Goal: Task Accomplishment & Management: Manage account settings

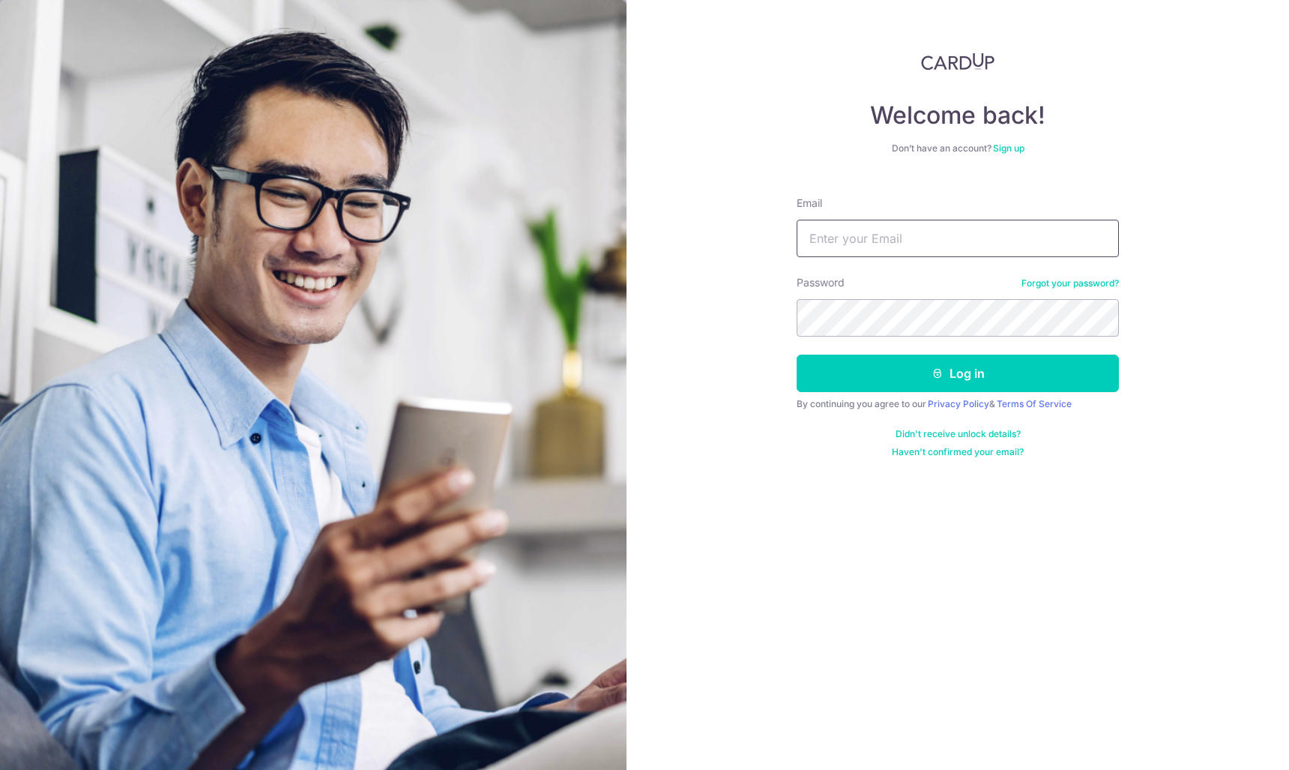
type input "[EMAIL_ADDRESS][DOMAIN_NAME]"
click at [958, 373] on button "Log in" at bounding box center [958, 373] width 322 height 37
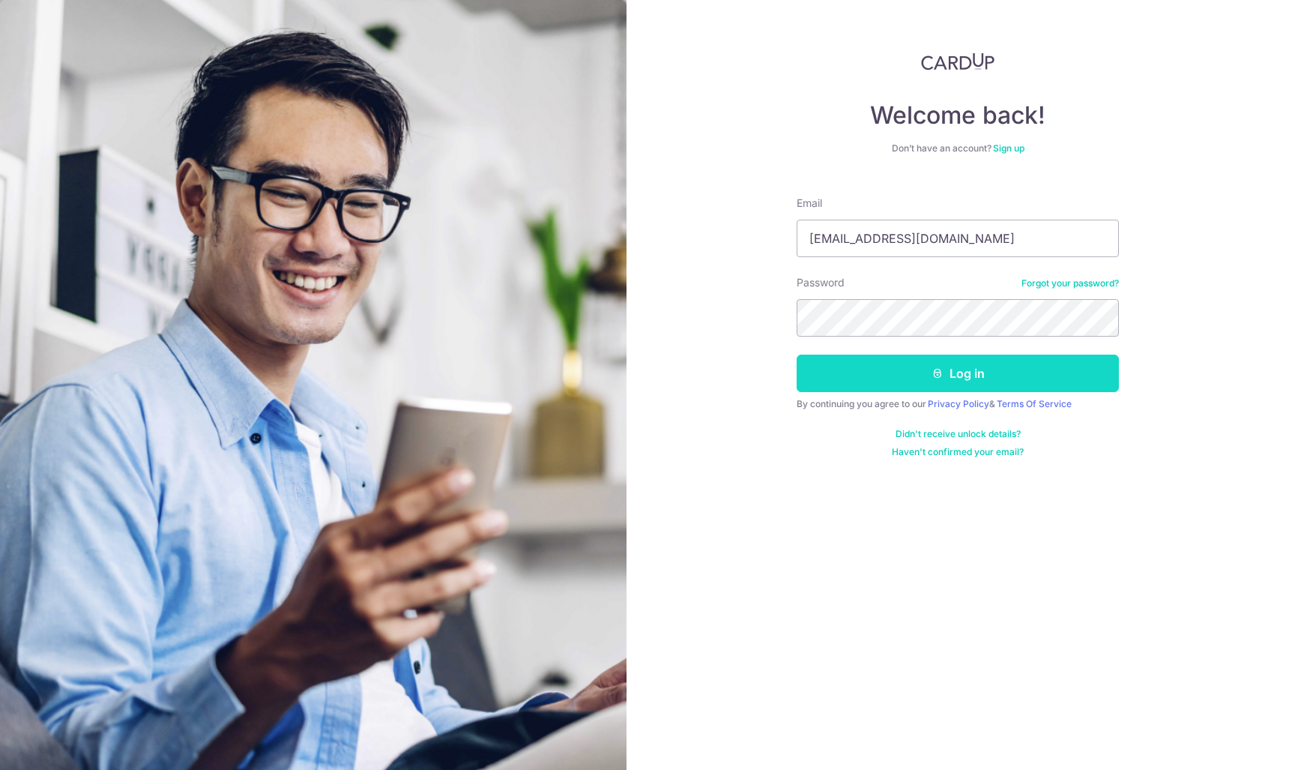
click at [907, 379] on button "Log in" at bounding box center [958, 373] width 322 height 37
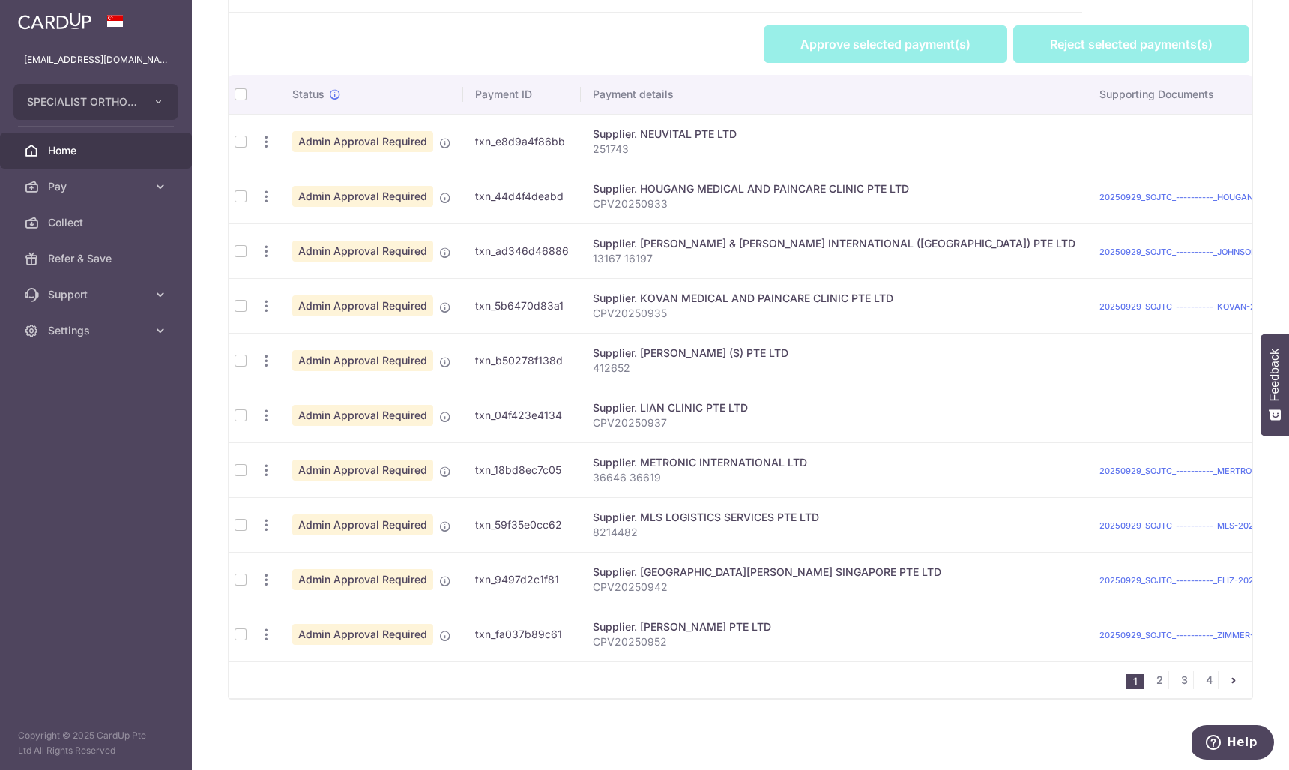
scroll to position [387, 0]
click at [238, 142] on td at bounding box center [241, 141] width 24 height 55
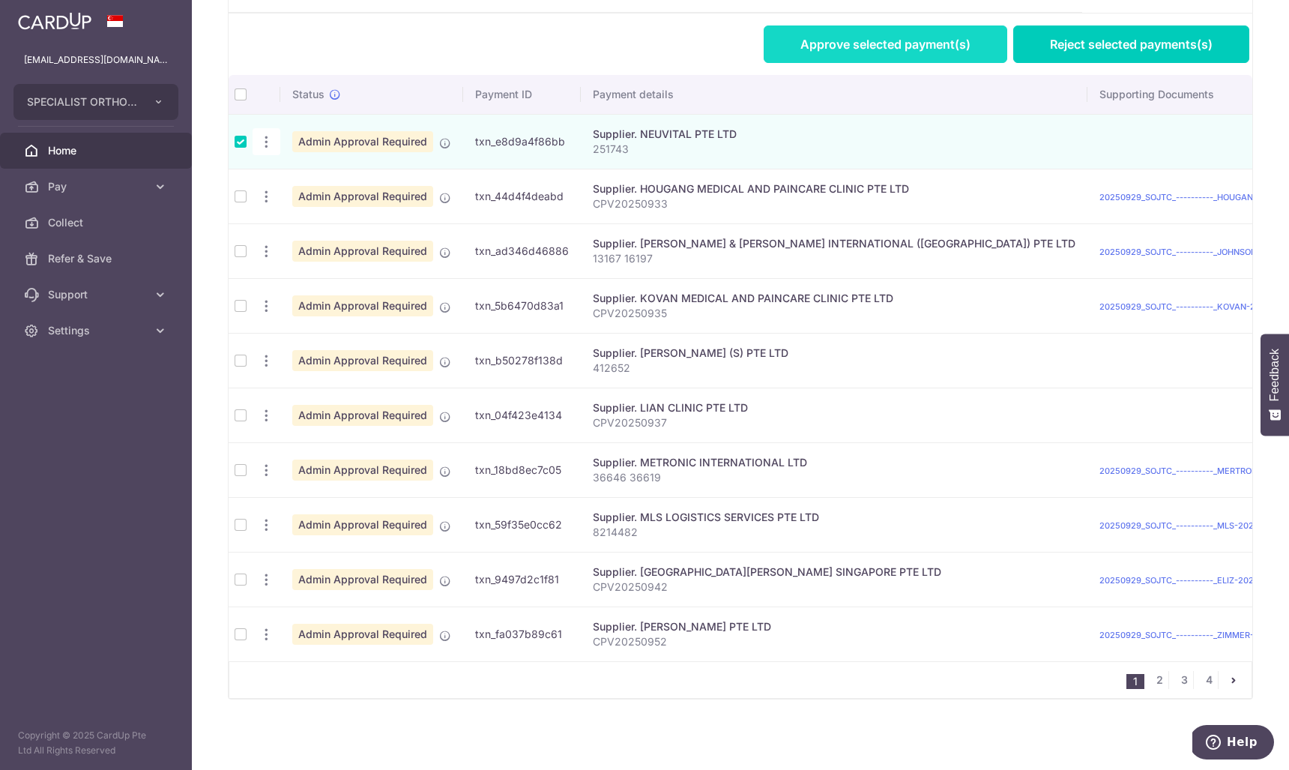
click at [941, 48] on link "Approve selected payment(s)" at bounding box center [886, 43] width 244 height 37
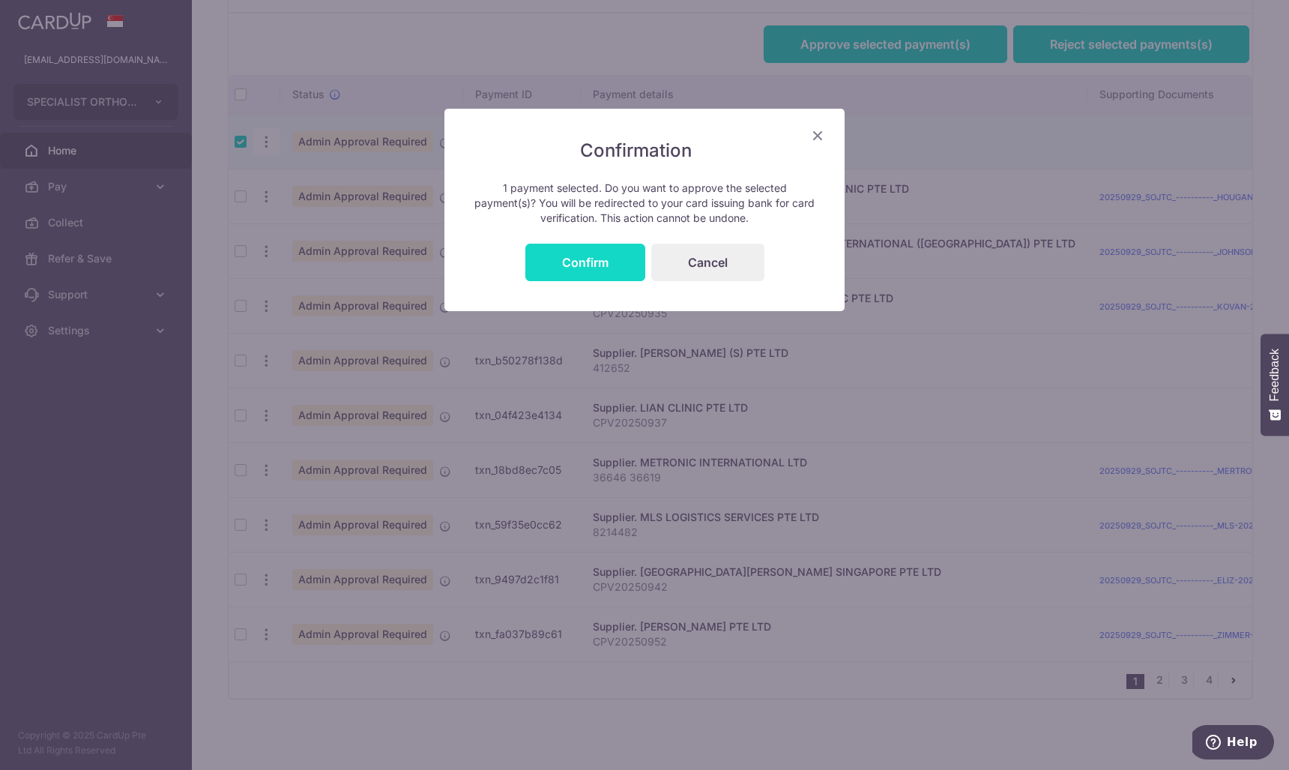
click at [579, 252] on button "Confirm" at bounding box center [585, 262] width 120 height 37
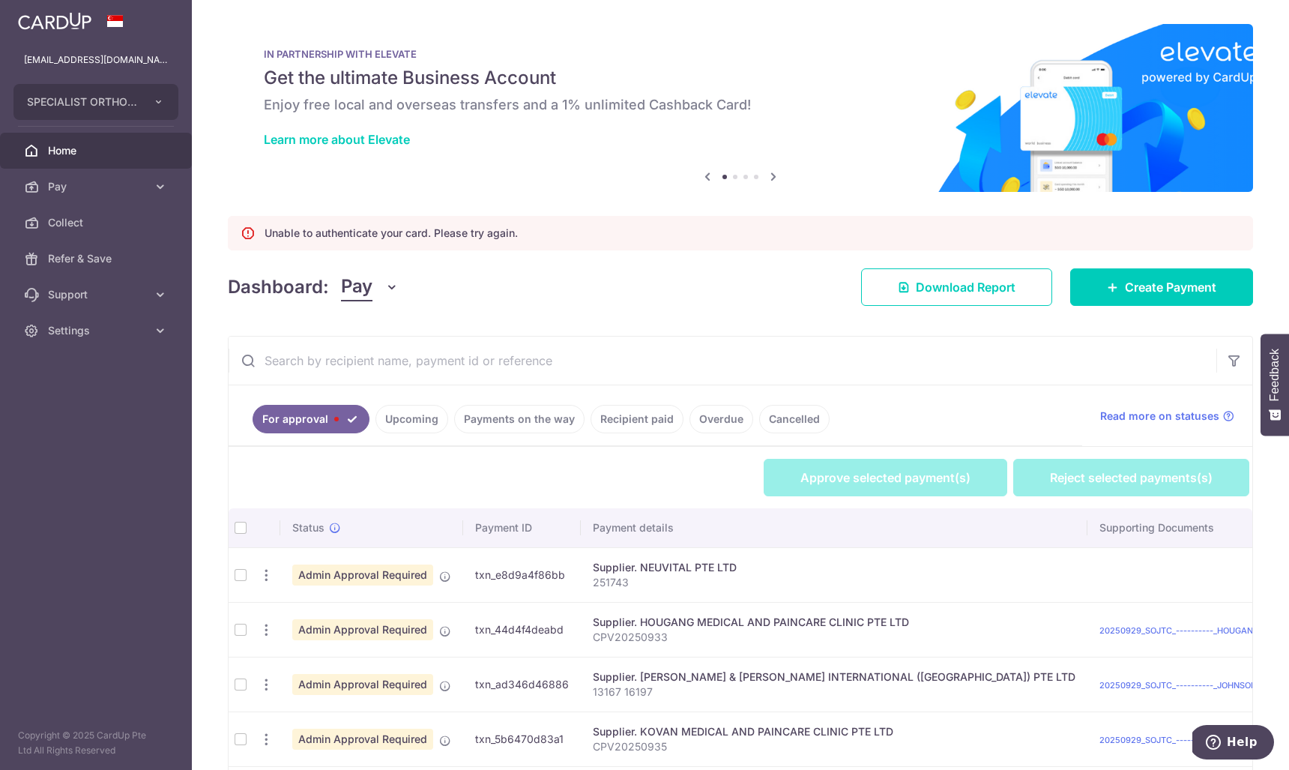
click at [235, 582] on td at bounding box center [241, 574] width 24 height 55
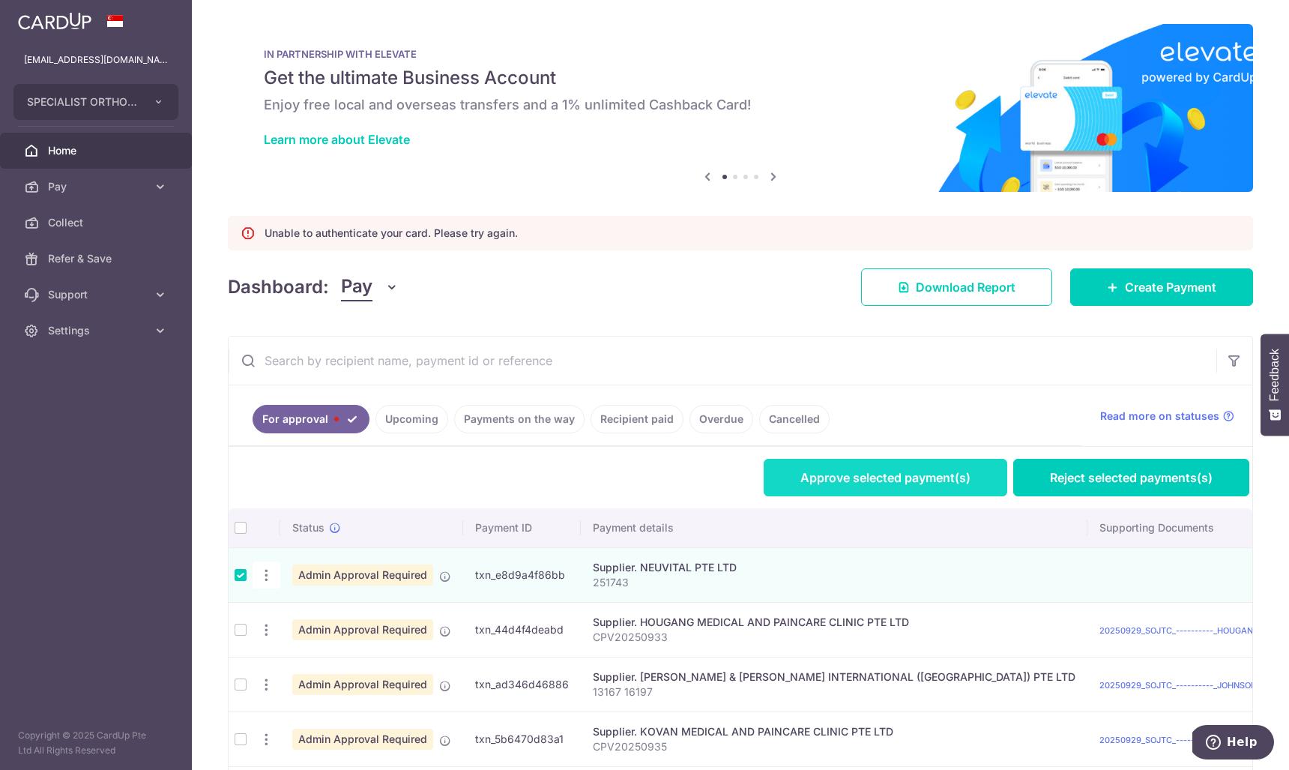
click at [952, 483] on link "Approve selected payment(s)" at bounding box center [886, 477] width 244 height 37
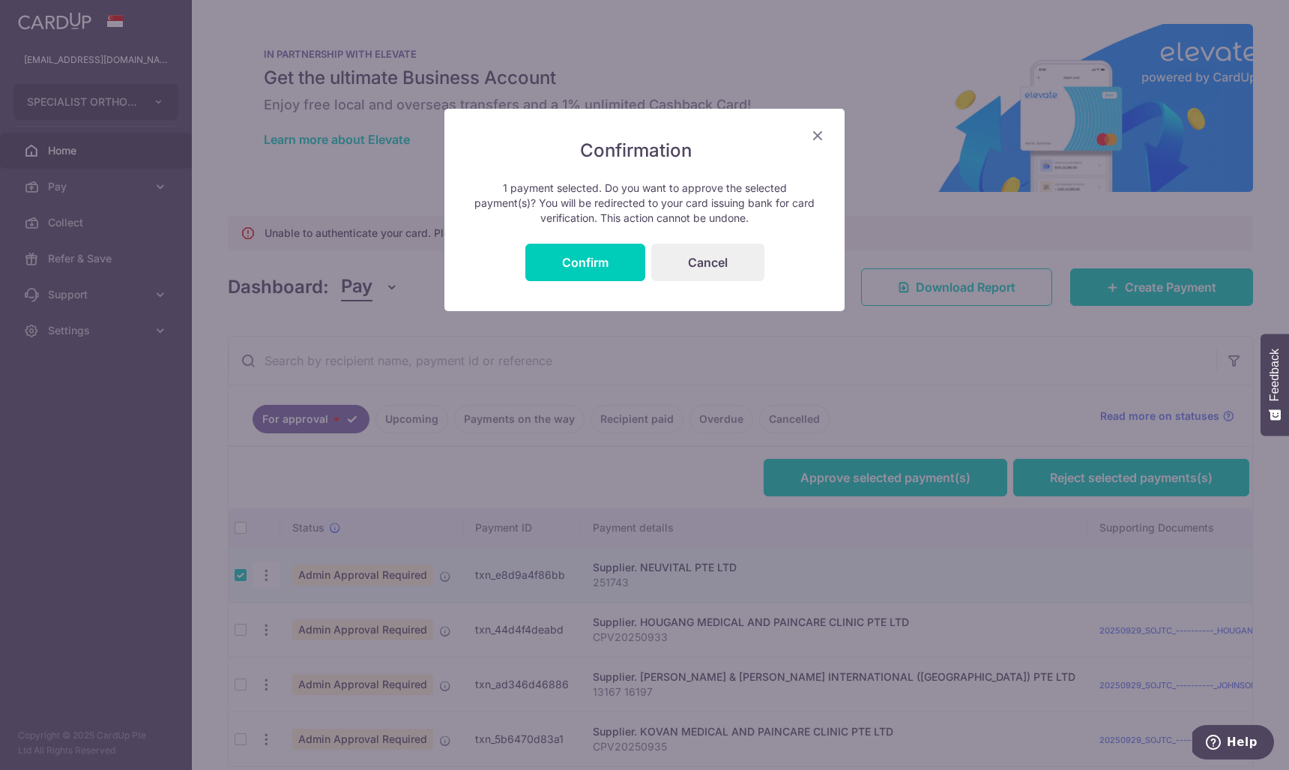
click at [546, 242] on div "Confirmation 1 payment selected. Do you want to approve the selected payment(s)…" at bounding box center [644, 210] width 400 height 202
click at [553, 255] on button "Confirm" at bounding box center [585, 262] width 120 height 37
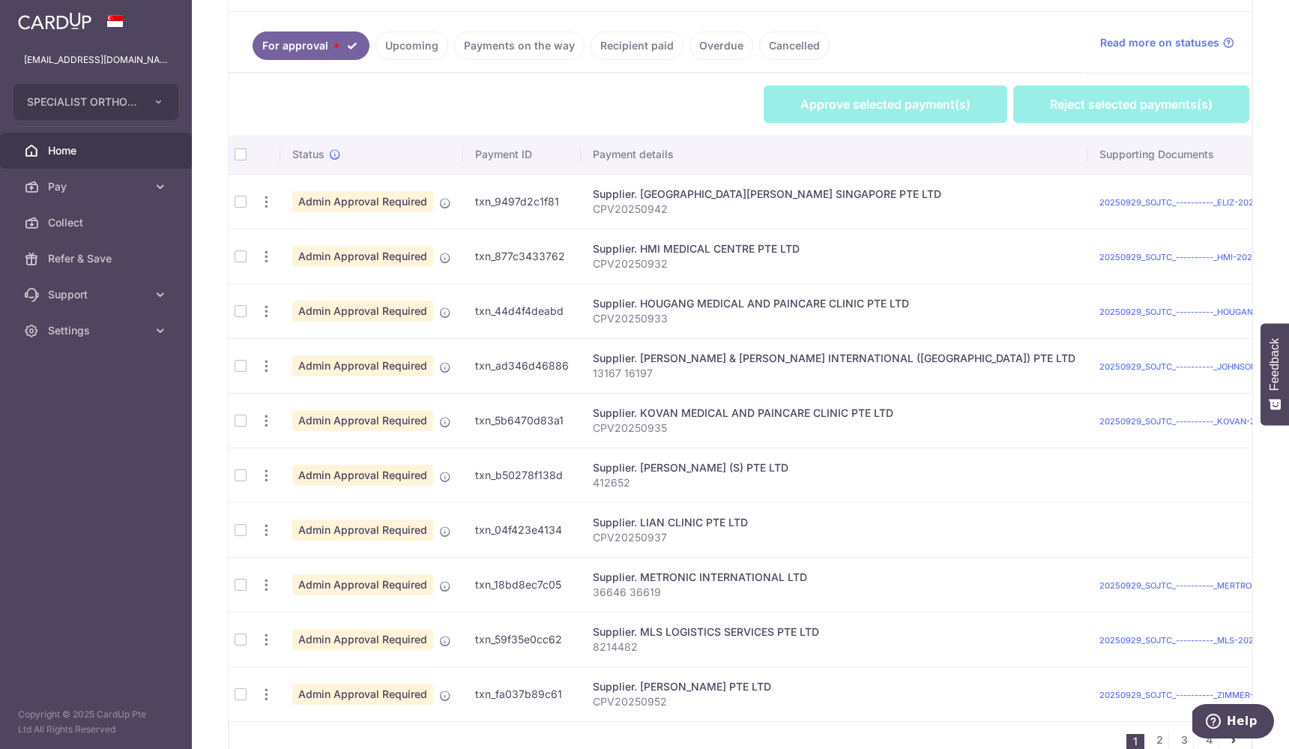
scroll to position [340, 0]
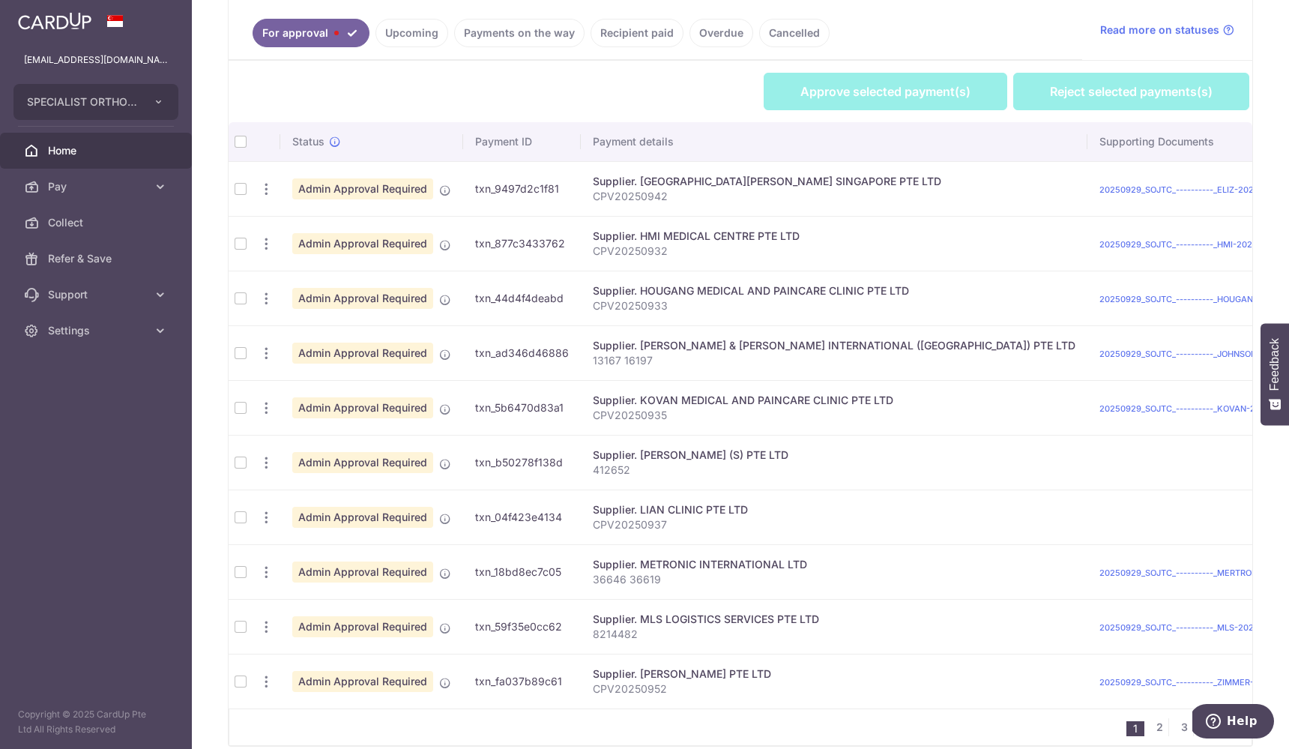
click at [236, 307] on td at bounding box center [241, 298] width 24 height 55
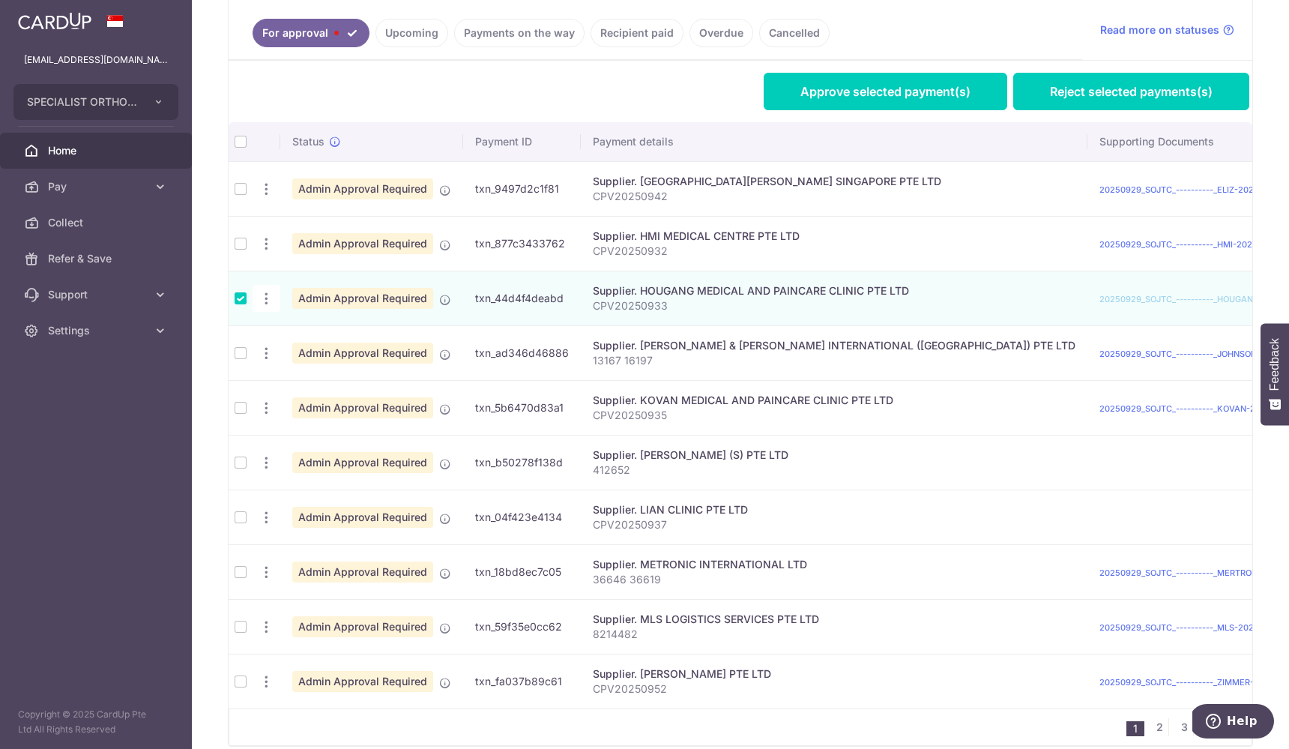
click at [238, 305] on td at bounding box center [241, 298] width 24 height 55
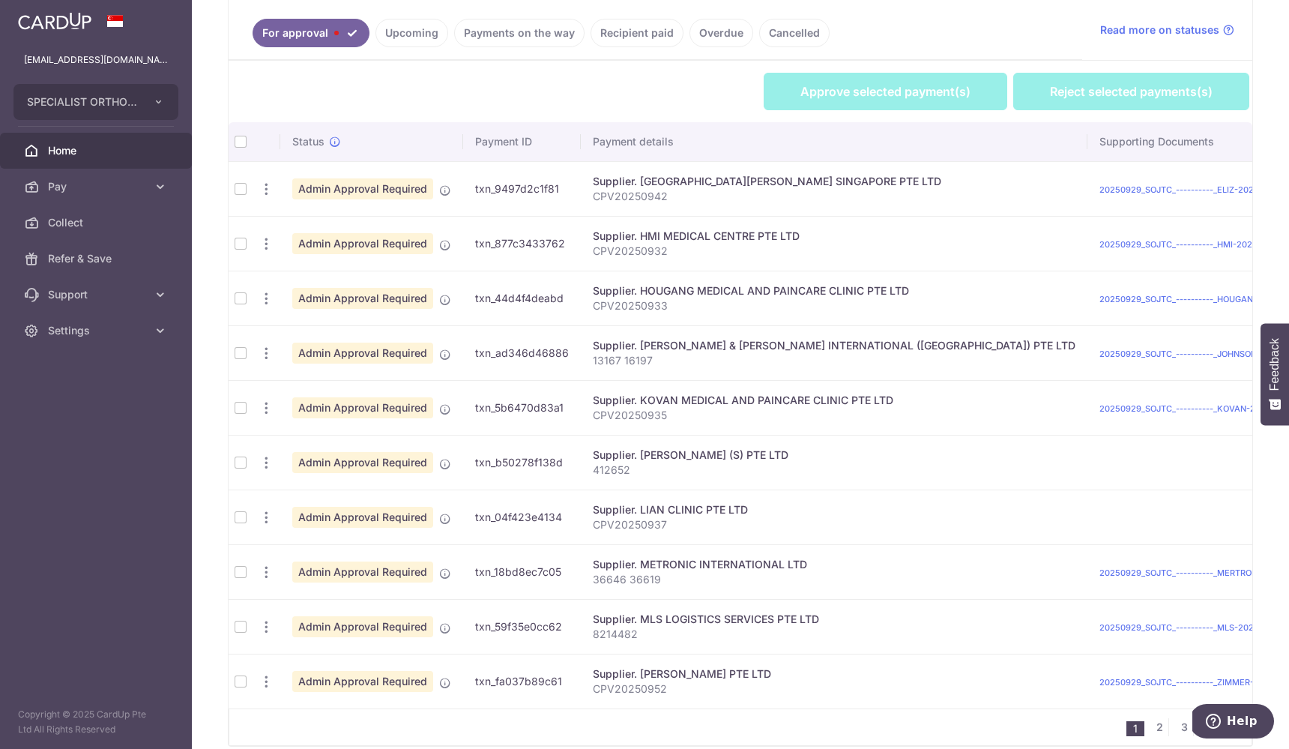
click at [243, 297] on td at bounding box center [241, 298] width 24 height 55
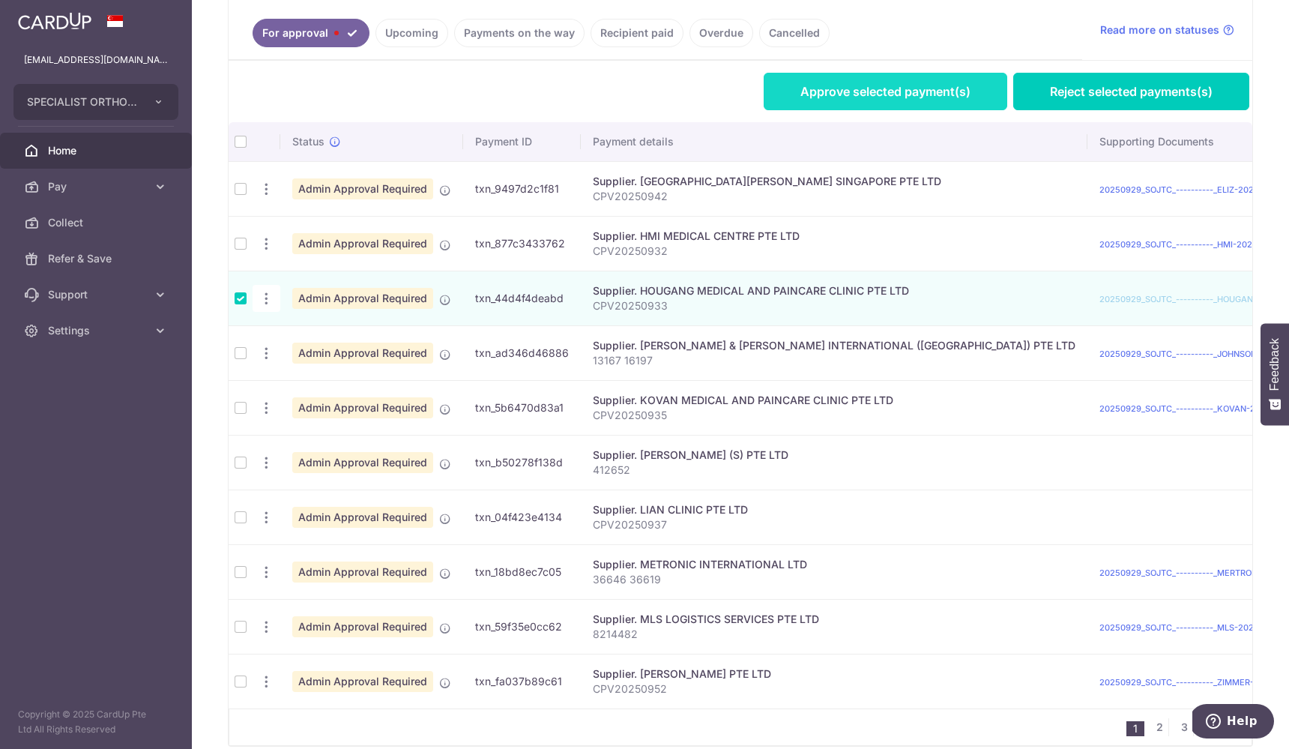
click at [830, 100] on link "Approve selected payment(s)" at bounding box center [886, 91] width 244 height 37
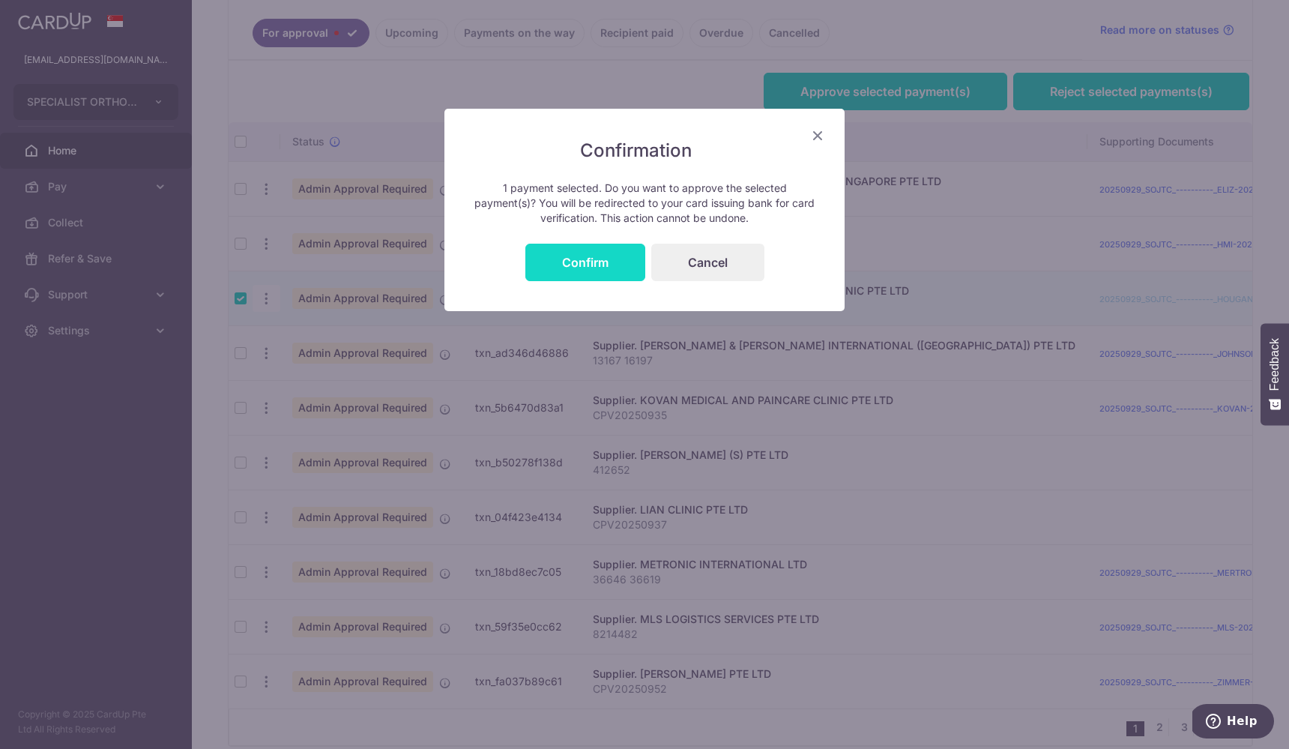
click at [596, 262] on button "Confirm" at bounding box center [585, 262] width 120 height 37
